Goal: Information Seeking & Learning: Learn about a topic

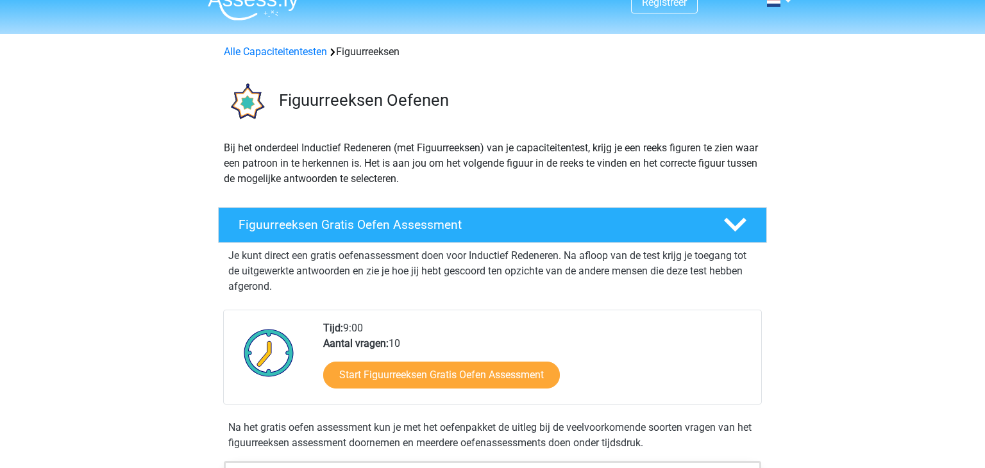
scroll to position [168, 0]
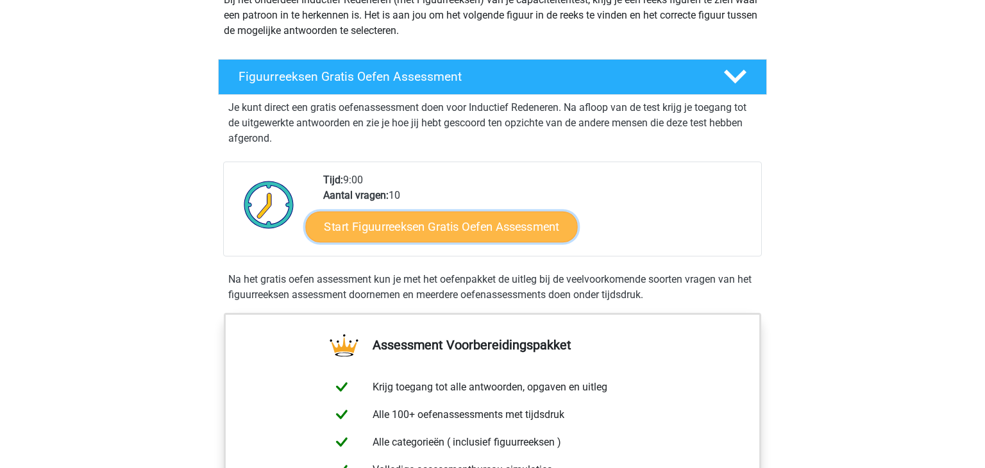
click at [490, 222] on link "Start Figuurreeksen Gratis Oefen Assessment" at bounding box center [442, 226] width 272 height 31
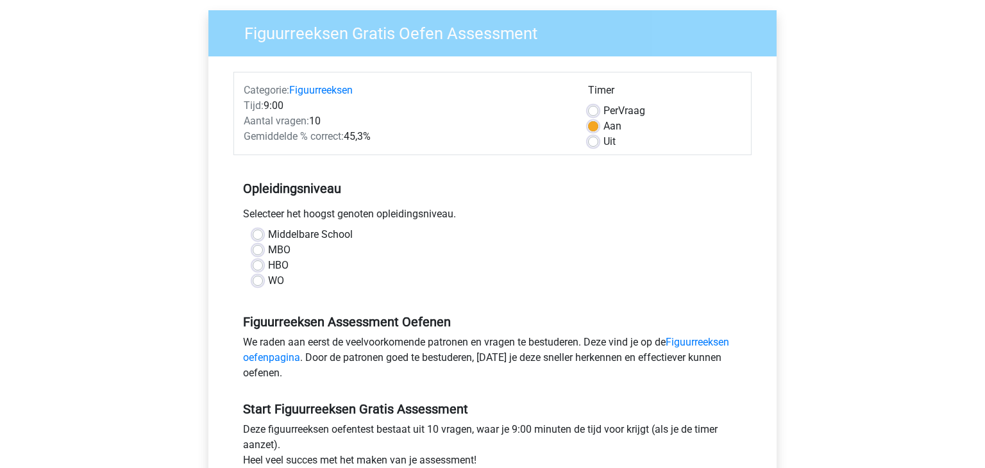
scroll to position [429, 0]
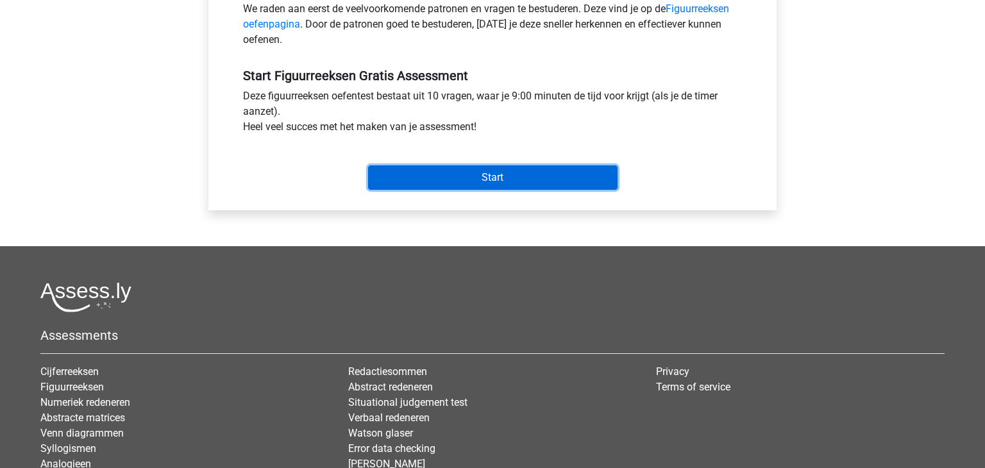
click at [505, 185] on input "Start" at bounding box center [493, 178] width 250 height 24
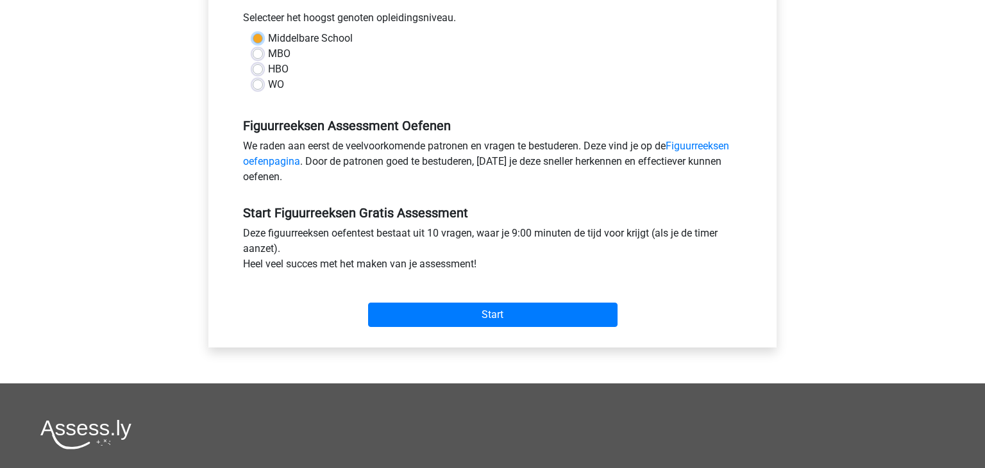
scroll to position [287, 0]
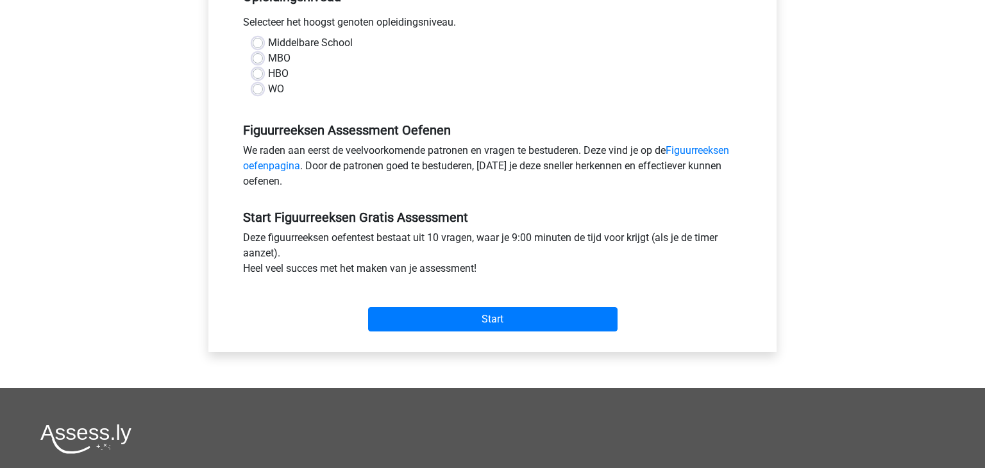
click at [371, 94] on div "WO" at bounding box center [493, 88] width 480 height 15
click at [268, 55] on label "MBO" at bounding box center [279, 58] width 22 height 15
click at [260, 55] on input "MBO" at bounding box center [258, 57] width 10 height 13
radio input "true"
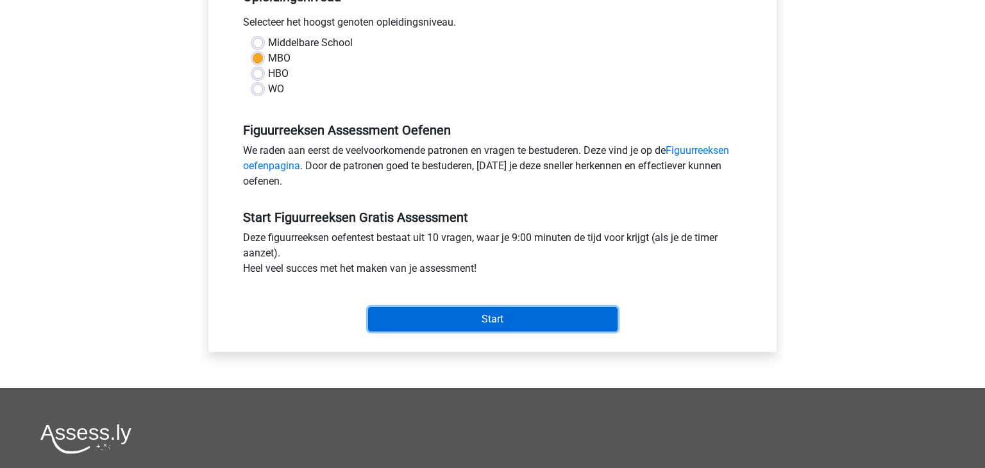
click at [450, 327] on input "Start" at bounding box center [493, 319] width 250 height 24
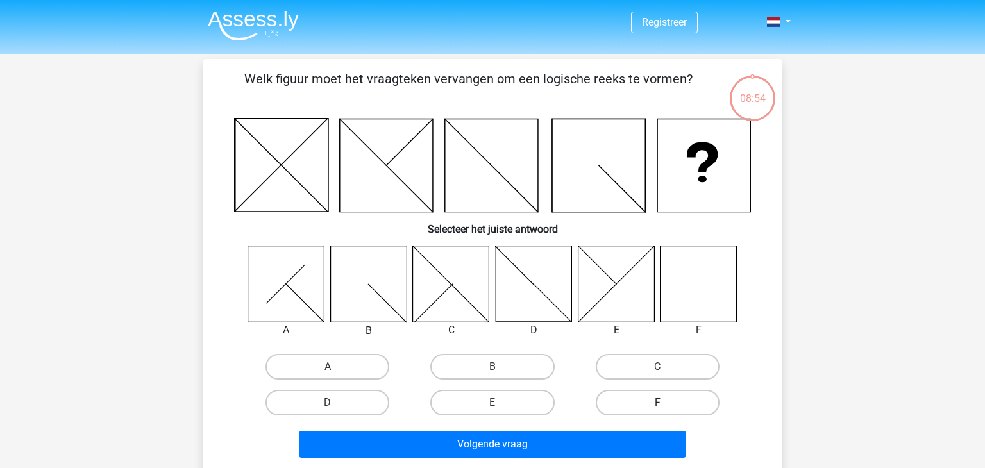
click at [677, 412] on label "F" at bounding box center [658, 403] width 124 height 26
click at [666, 411] on input "F" at bounding box center [662, 407] width 8 height 8
radio input "true"
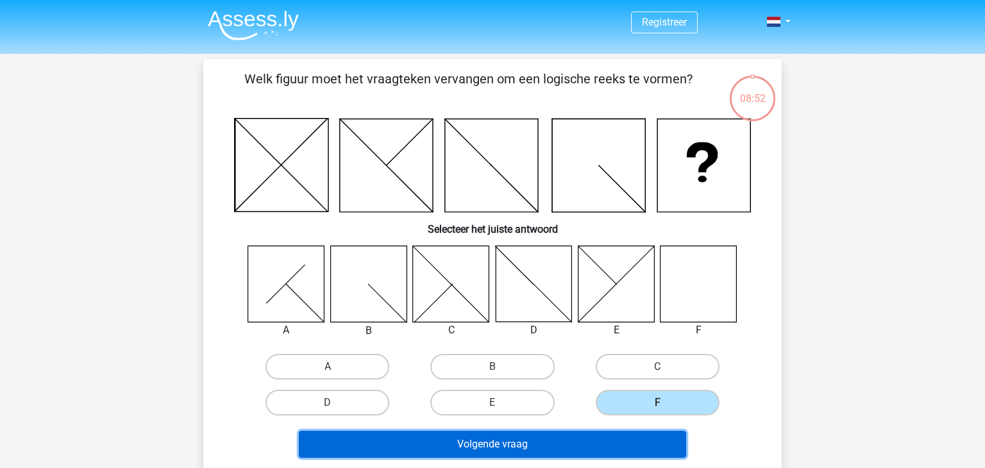
click at [641, 444] on button "Volgende vraag" at bounding box center [493, 444] width 388 height 27
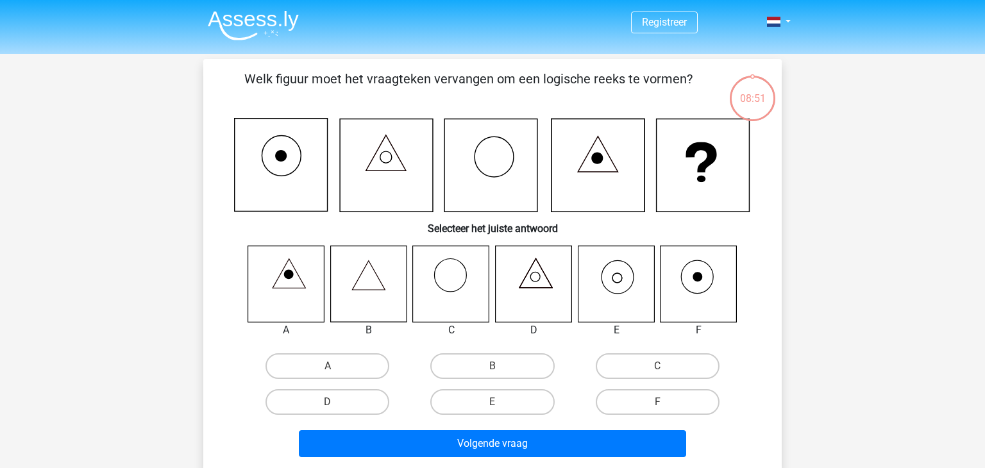
scroll to position [59, 0]
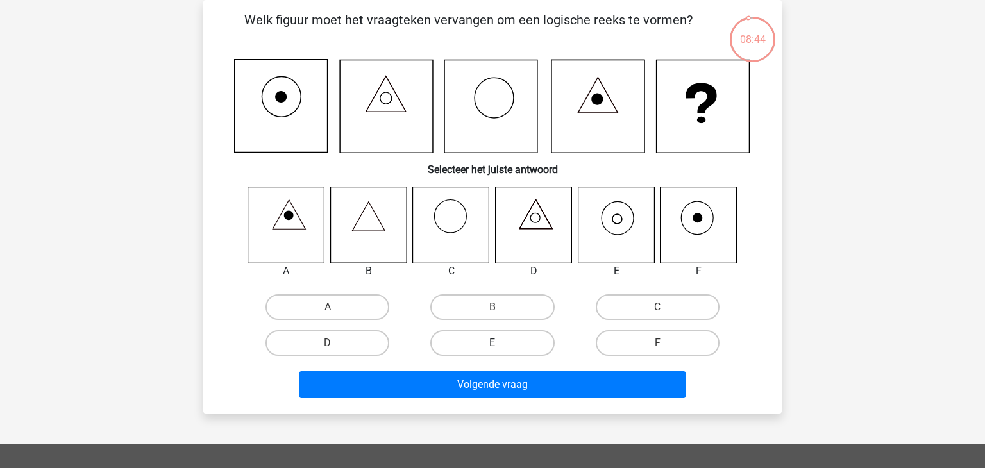
click at [522, 341] on label "E" at bounding box center [492, 343] width 124 height 26
click at [501, 343] on input "E" at bounding box center [497, 347] width 8 height 8
radio input "true"
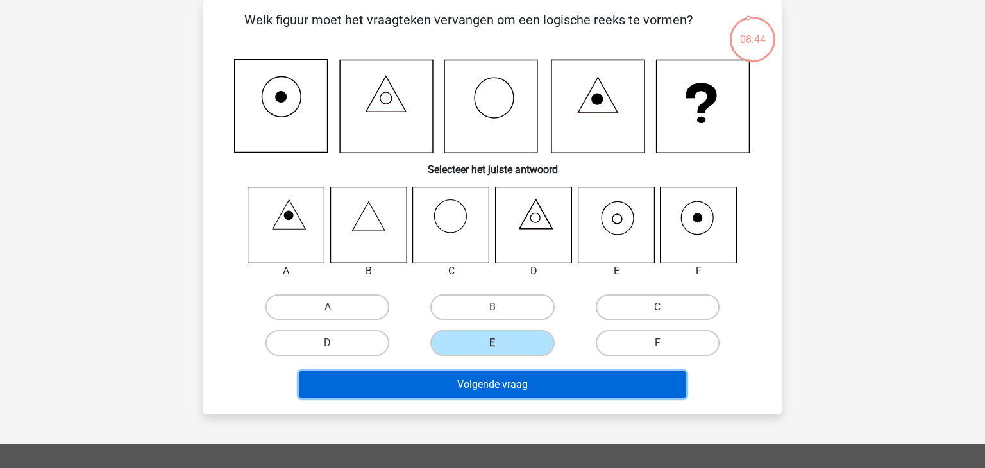
click at [518, 381] on button "Volgende vraag" at bounding box center [493, 384] width 388 height 27
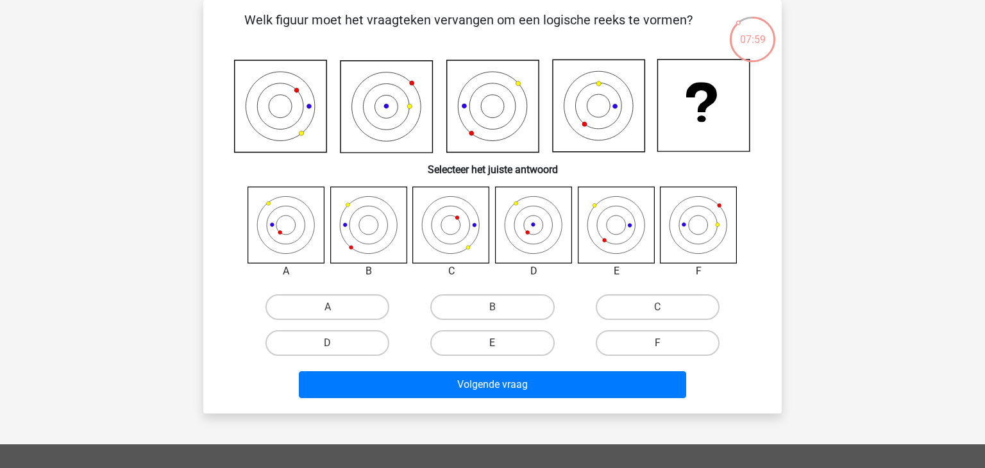
click at [530, 347] on label "E" at bounding box center [492, 343] width 124 height 26
click at [501, 347] on input "E" at bounding box center [497, 347] width 8 height 8
radio input "true"
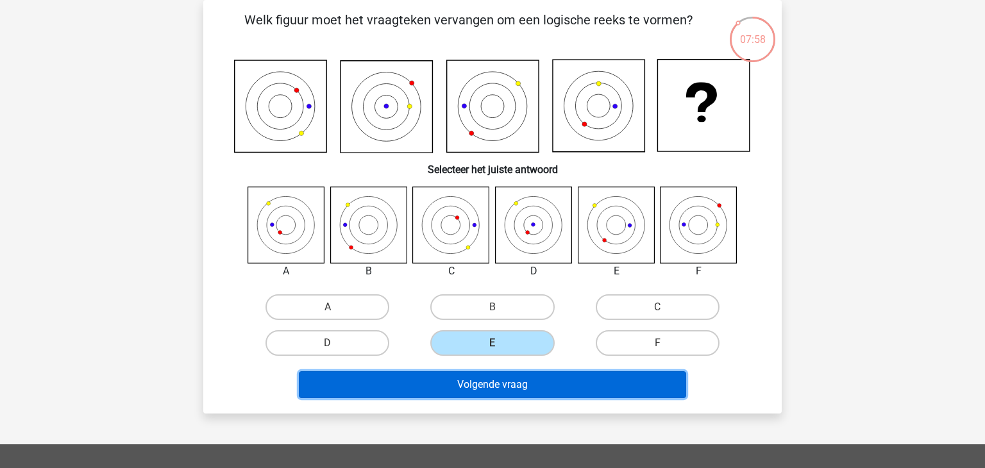
click at [523, 382] on button "Volgende vraag" at bounding box center [493, 384] width 388 height 27
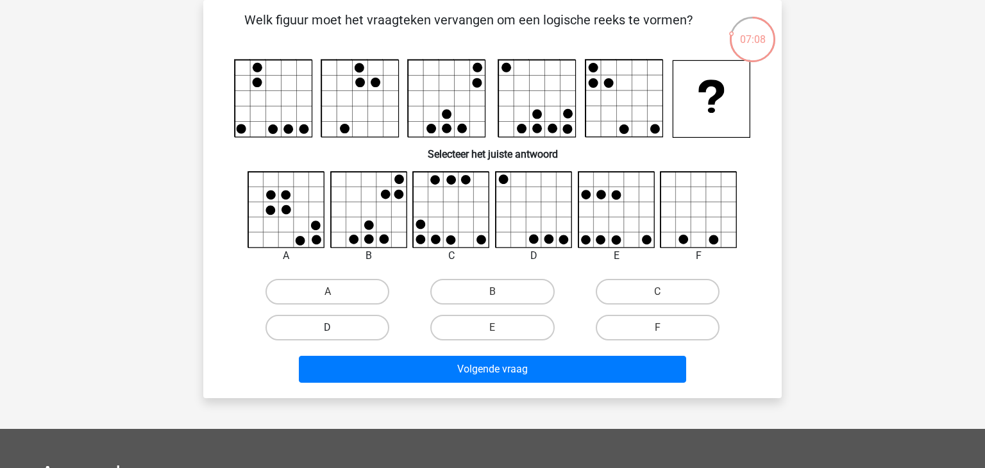
click at [373, 322] on label "D" at bounding box center [328, 328] width 124 height 26
click at [336, 328] on input "D" at bounding box center [332, 332] width 8 height 8
radio input "true"
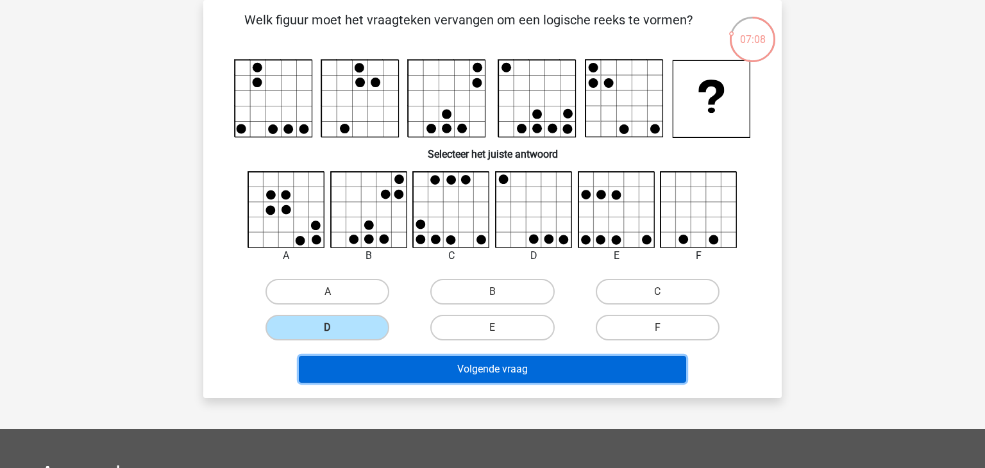
click at [450, 377] on button "Volgende vraag" at bounding box center [493, 369] width 388 height 27
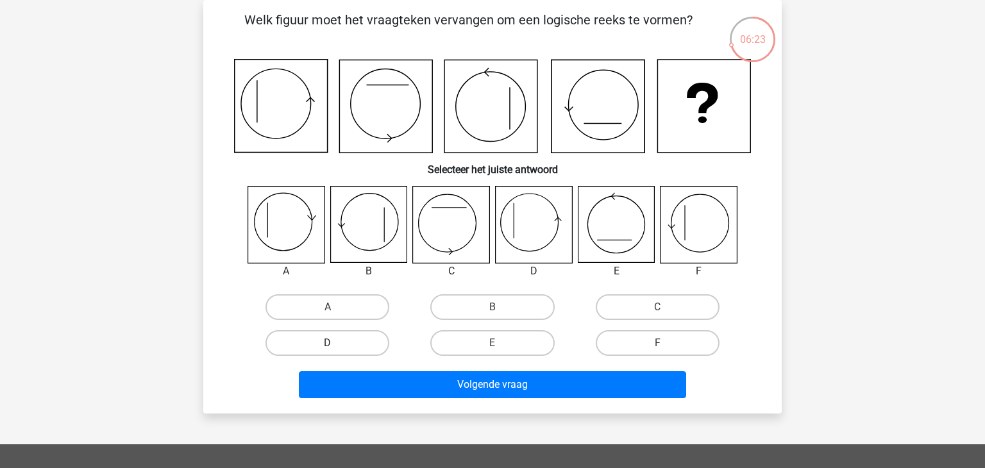
click at [387, 341] on label "D" at bounding box center [328, 343] width 124 height 26
click at [336, 343] on input "D" at bounding box center [332, 347] width 8 height 8
radio input "true"
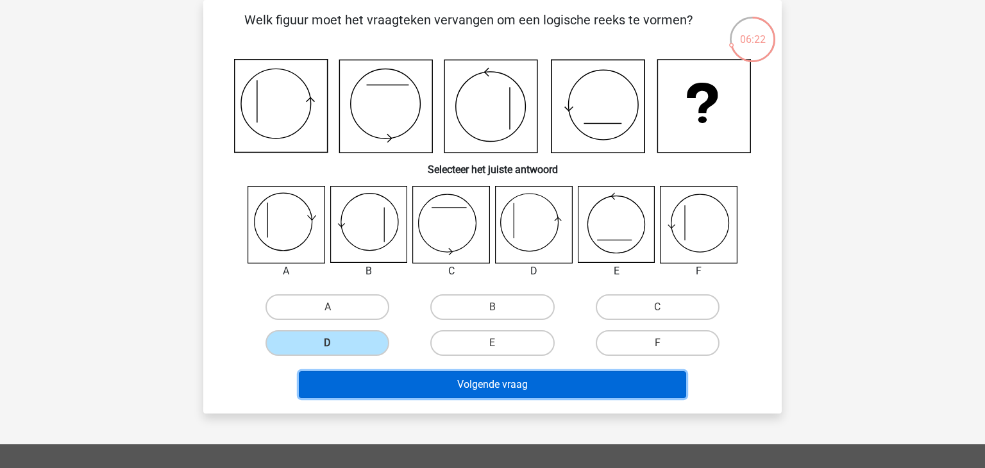
click at [404, 373] on button "Volgende vraag" at bounding box center [493, 384] width 388 height 27
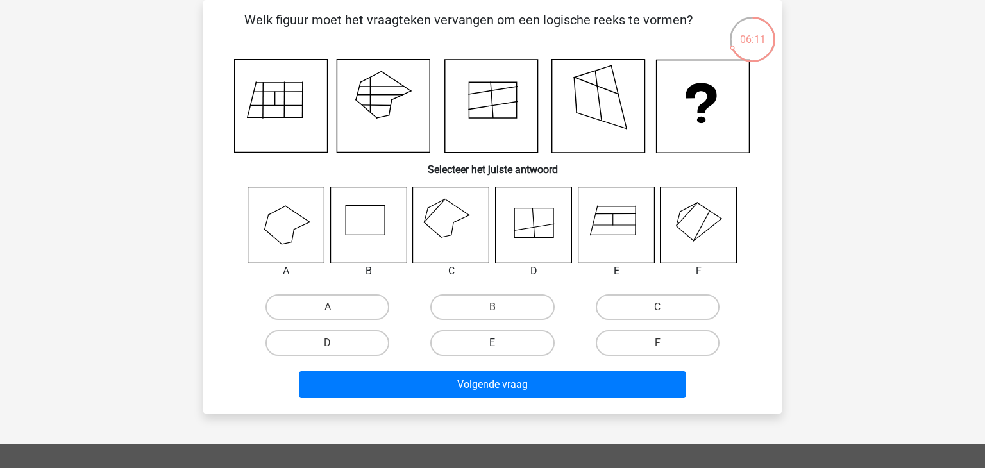
click at [528, 342] on label "E" at bounding box center [492, 343] width 124 height 26
click at [501, 343] on input "E" at bounding box center [497, 347] width 8 height 8
radio input "true"
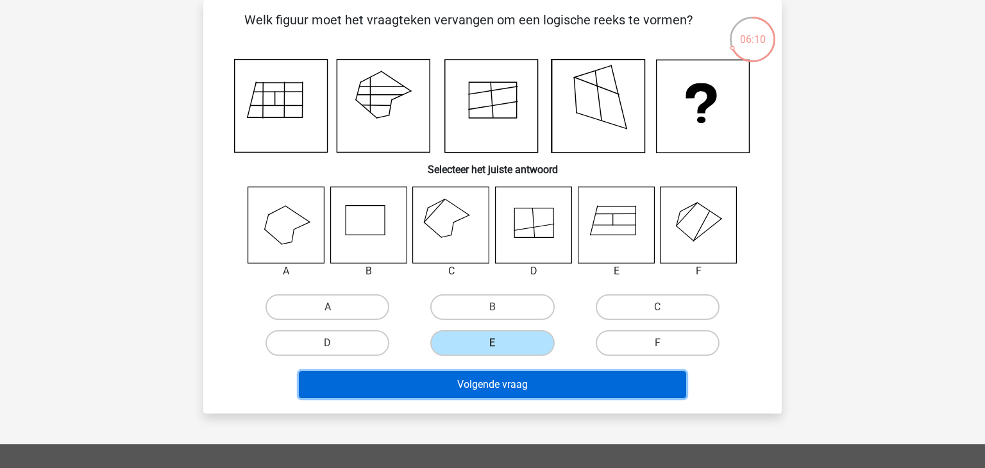
click at [507, 388] on button "Volgende vraag" at bounding box center [493, 384] width 388 height 27
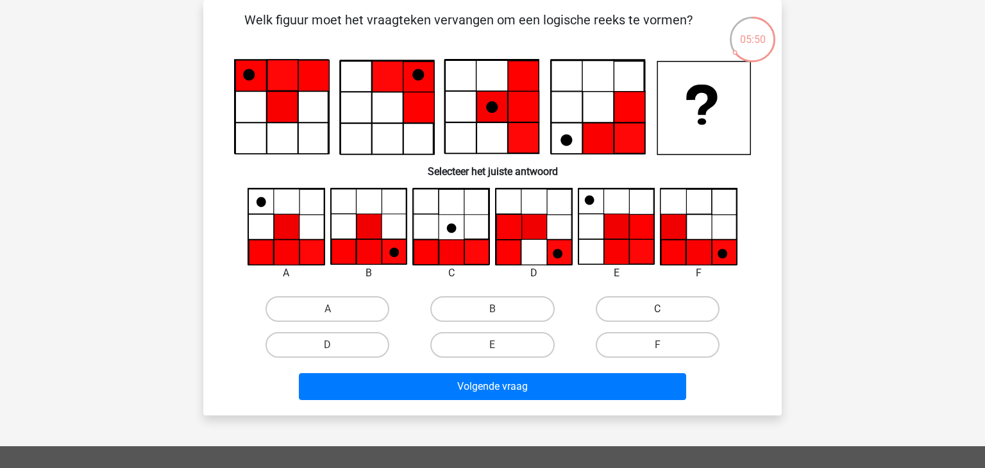
click at [640, 312] on label "C" at bounding box center [658, 309] width 124 height 26
click at [658, 312] on input "C" at bounding box center [662, 313] width 8 height 8
radio input "true"
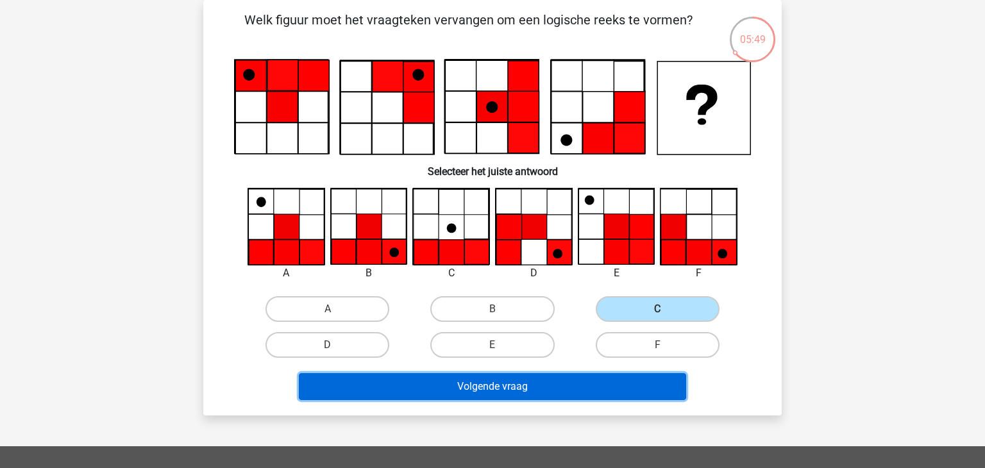
click at [552, 397] on button "Volgende vraag" at bounding box center [493, 386] width 388 height 27
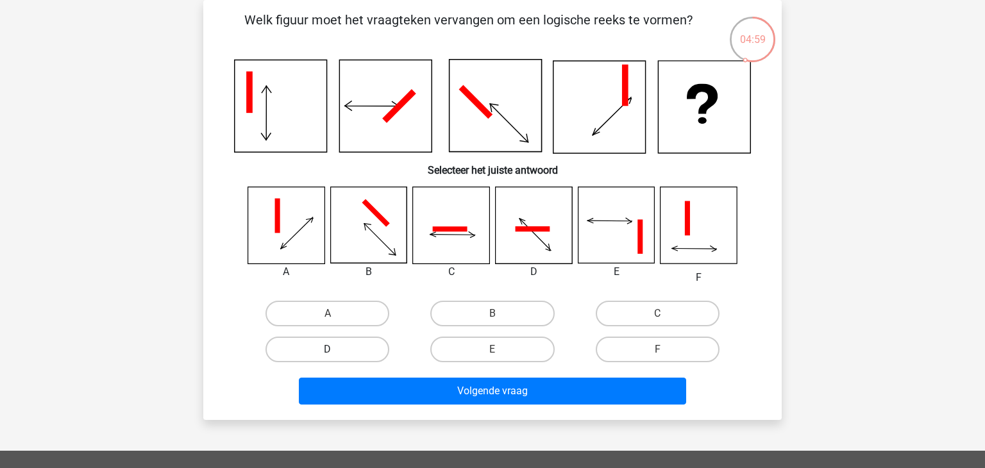
click at [371, 345] on label "D" at bounding box center [328, 350] width 124 height 26
click at [336, 350] on input "D" at bounding box center [332, 354] width 8 height 8
radio input "true"
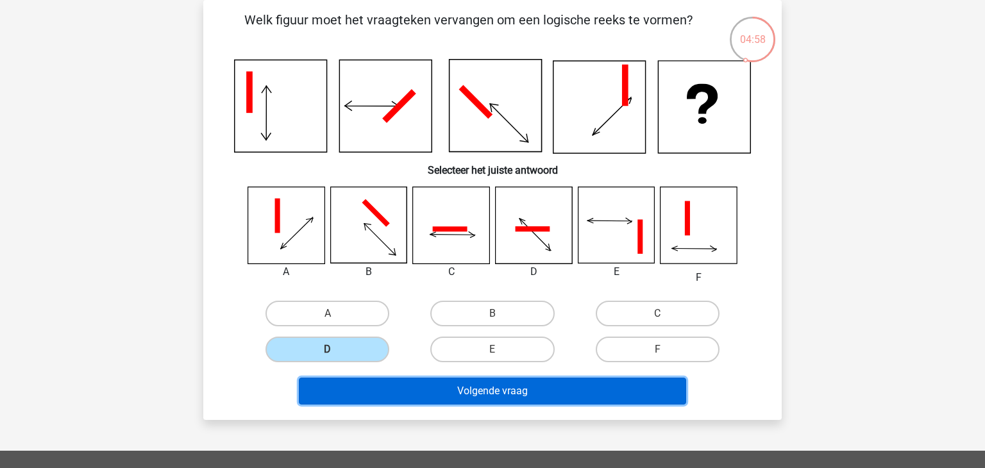
click at [399, 387] on button "Volgende vraag" at bounding box center [493, 391] width 388 height 27
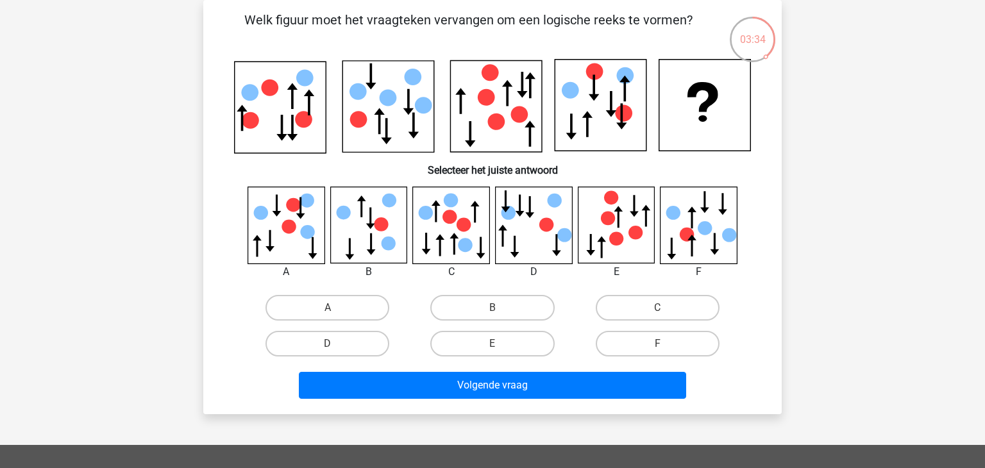
click at [622, 234] on icon at bounding box center [616, 225] width 76 height 76
click at [503, 335] on label "E" at bounding box center [492, 344] width 124 height 26
click at [501, 344] on input "E" at bounding box center [497, 348] width 8 height 8
radio input "true"
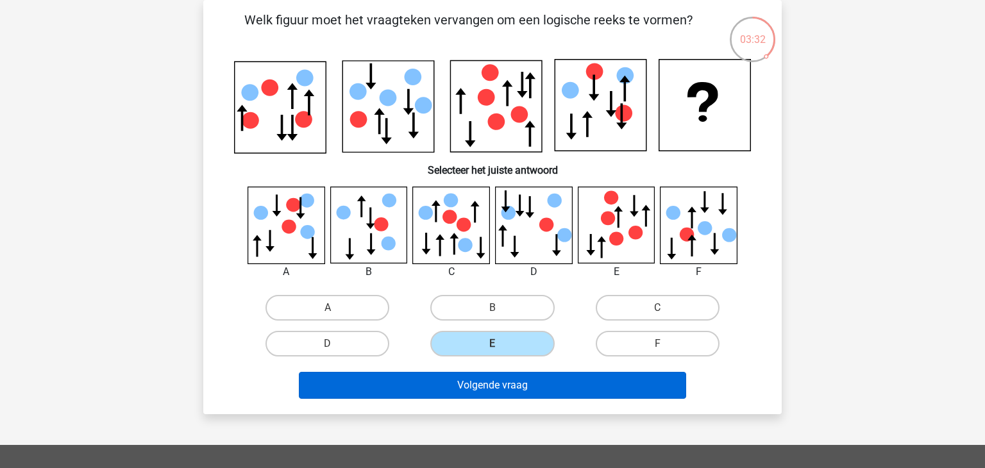
click at [506, 395] on div "Volgende vraag" at bounding box center [492, 388] width 495 height 32
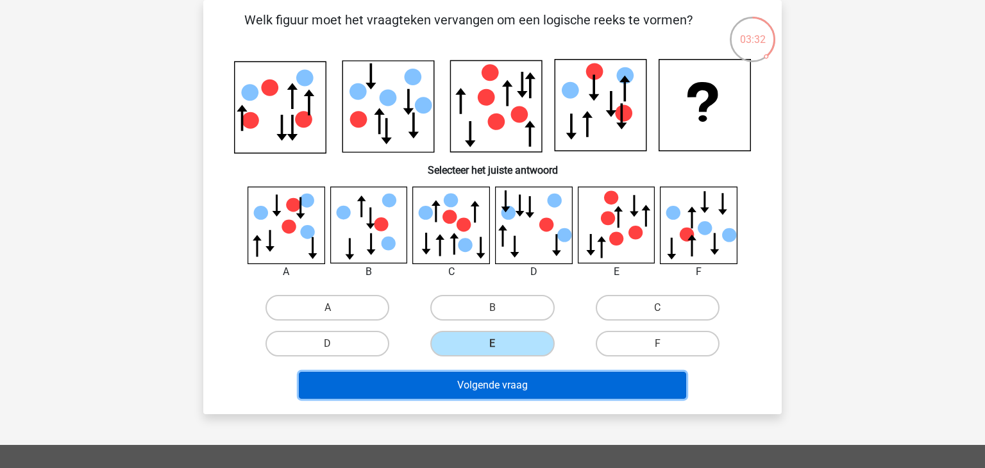
click at [507, 393] on button "Volgende vraag" at bounding box center [493, 385] width 388 height 27
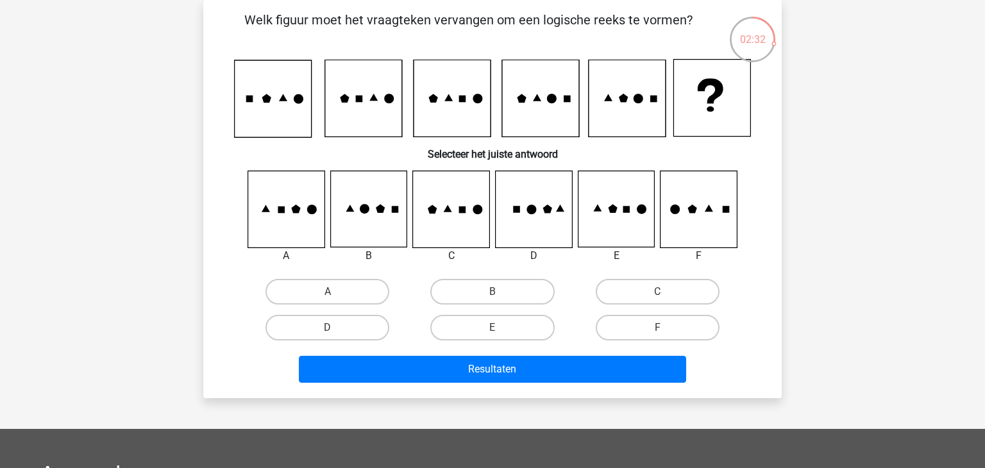
click at [287, 210] on icon at bounding box center [286, 209] width 76 height 76
click at [316, 294] on label "A" at bounding box center [328, 292] width 124 height 26
click at [328, 294] on input "A" at bounding box center [332, 296] width 8 height 8
radio input "true"
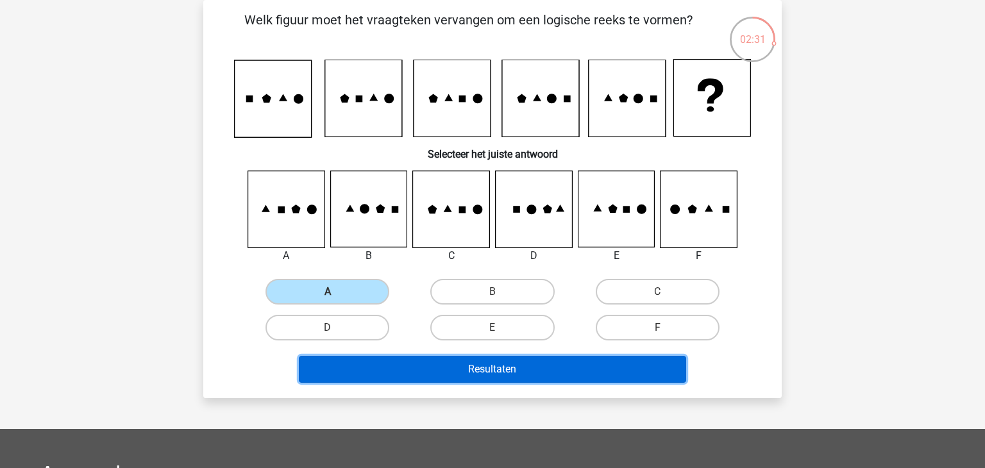
click at [410, 366] on button "Resultaten" at bounding box center [493, 369] width 388 height 27
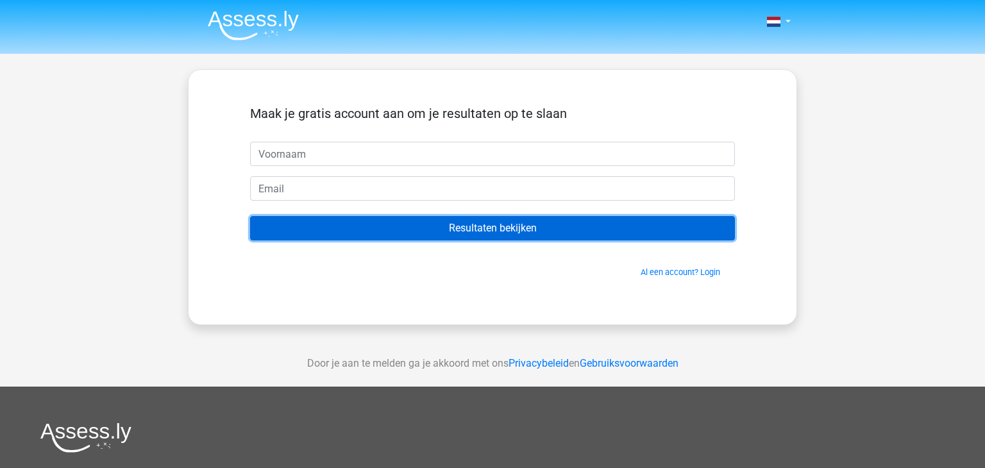
click at [358, 226] on input "Resultaten bekijken" at bounding box center [492, 228] width 485 height 24
